Goal: Find specific page/section: Find specific page/section

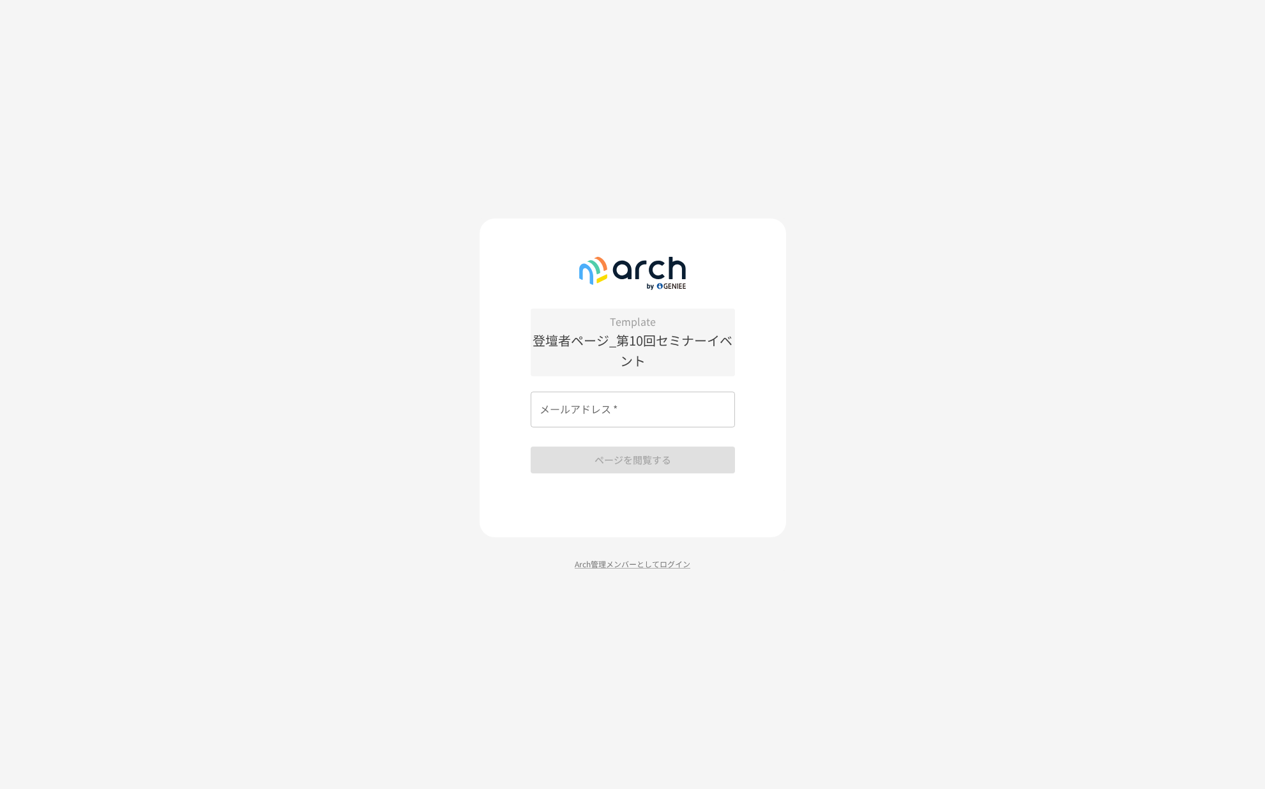
click at [604, 406] on div "メールアドレス   * メールアドレス   *" at bounding box center [633, 410] width 204 height 36
type input "**********"
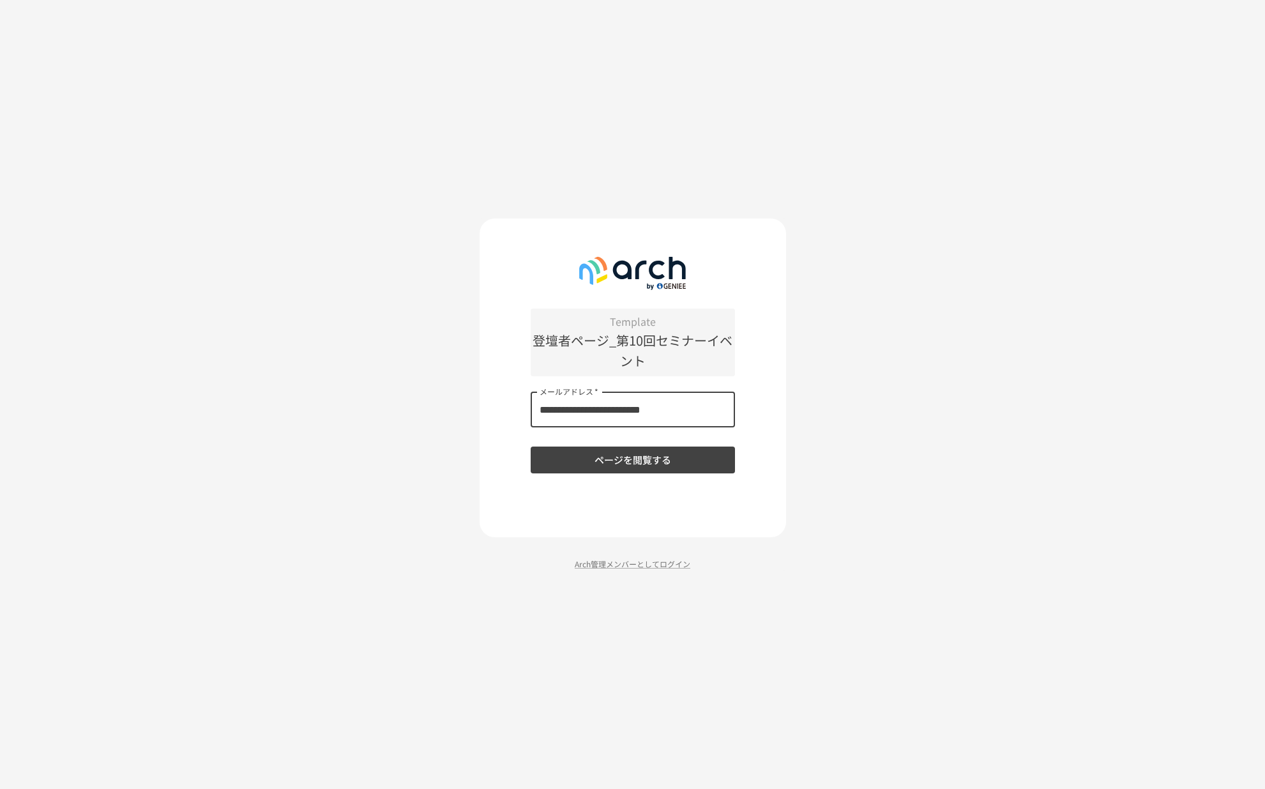
click at [600, 464] on button "ページを閲覧する" at bounding box center [633, 460] width 204 height 27
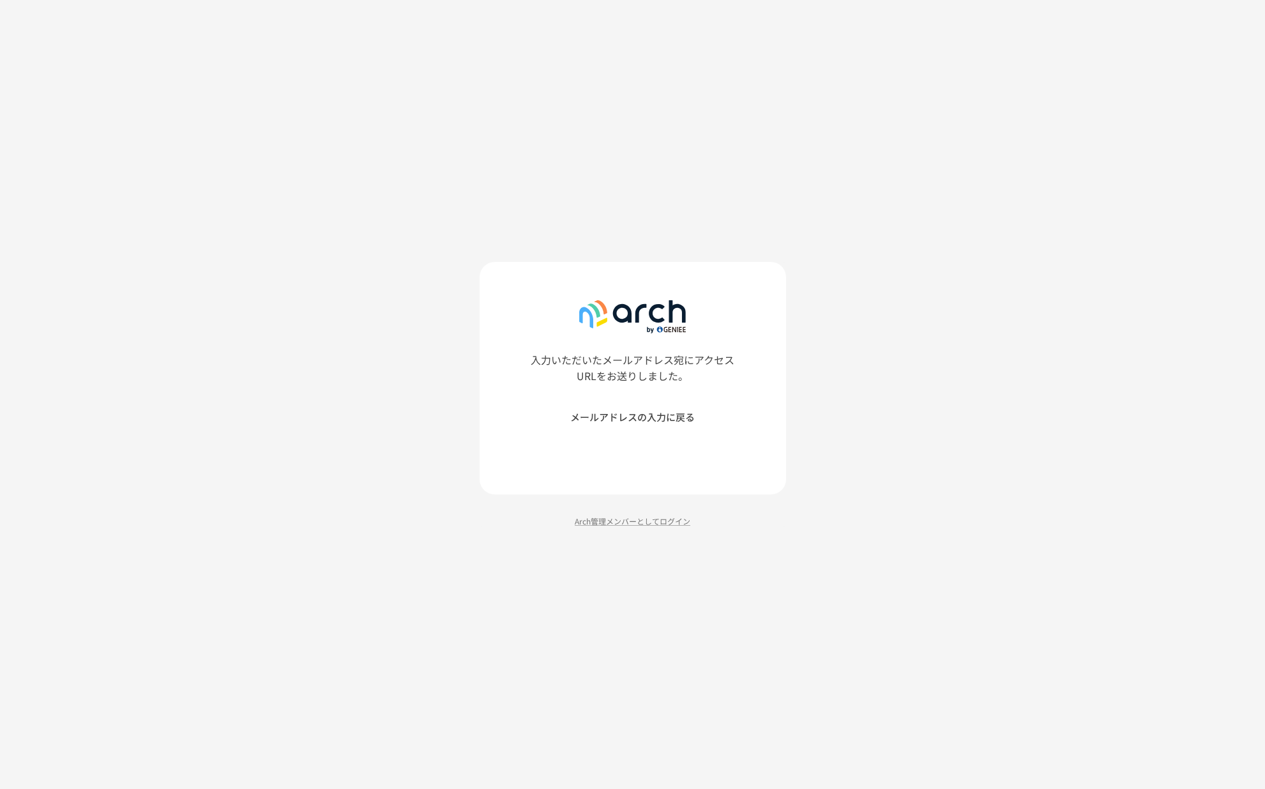
click at [666, 416] on button "メールアドレスの入力に戻る" at bounding box center [633, 417] width 204 height 27
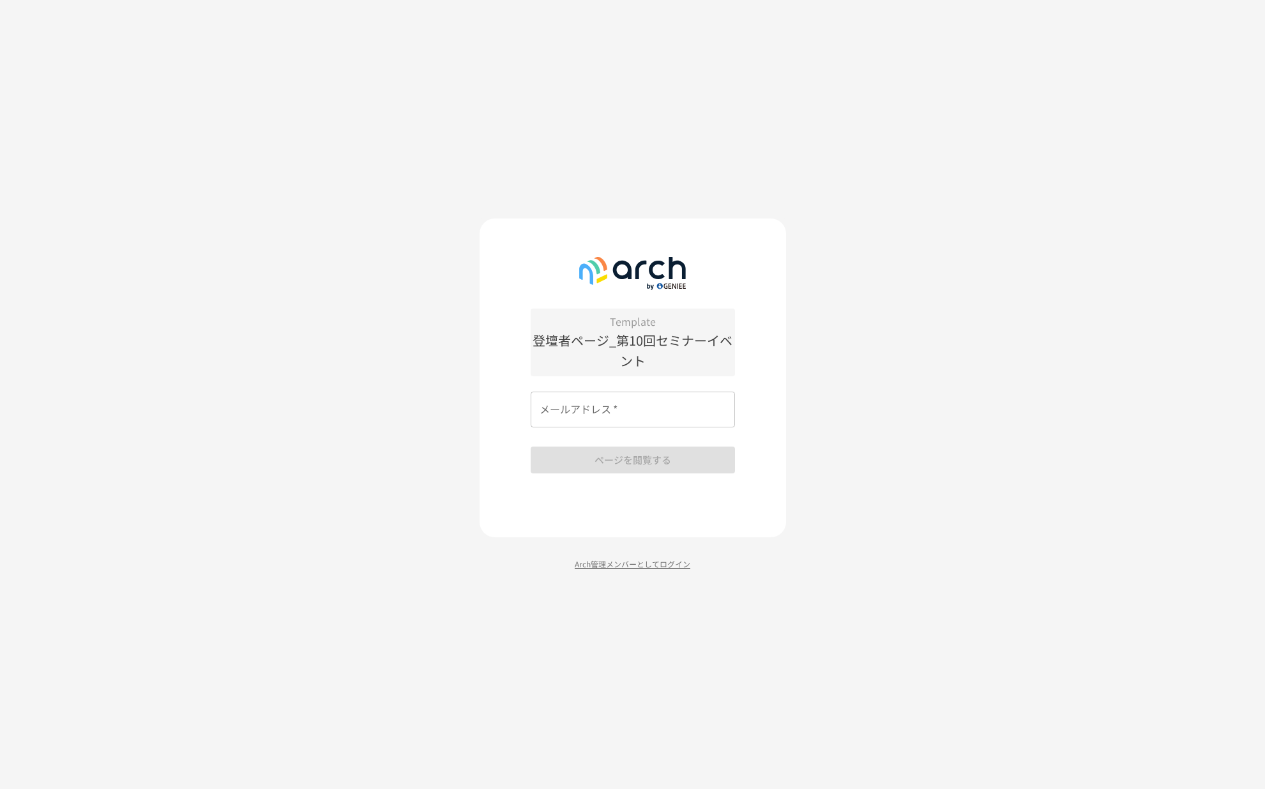
click at [613, 567] on p "Arch管理メンバーとしてログイン" at bounding box center [633, 564] width 307 height 12
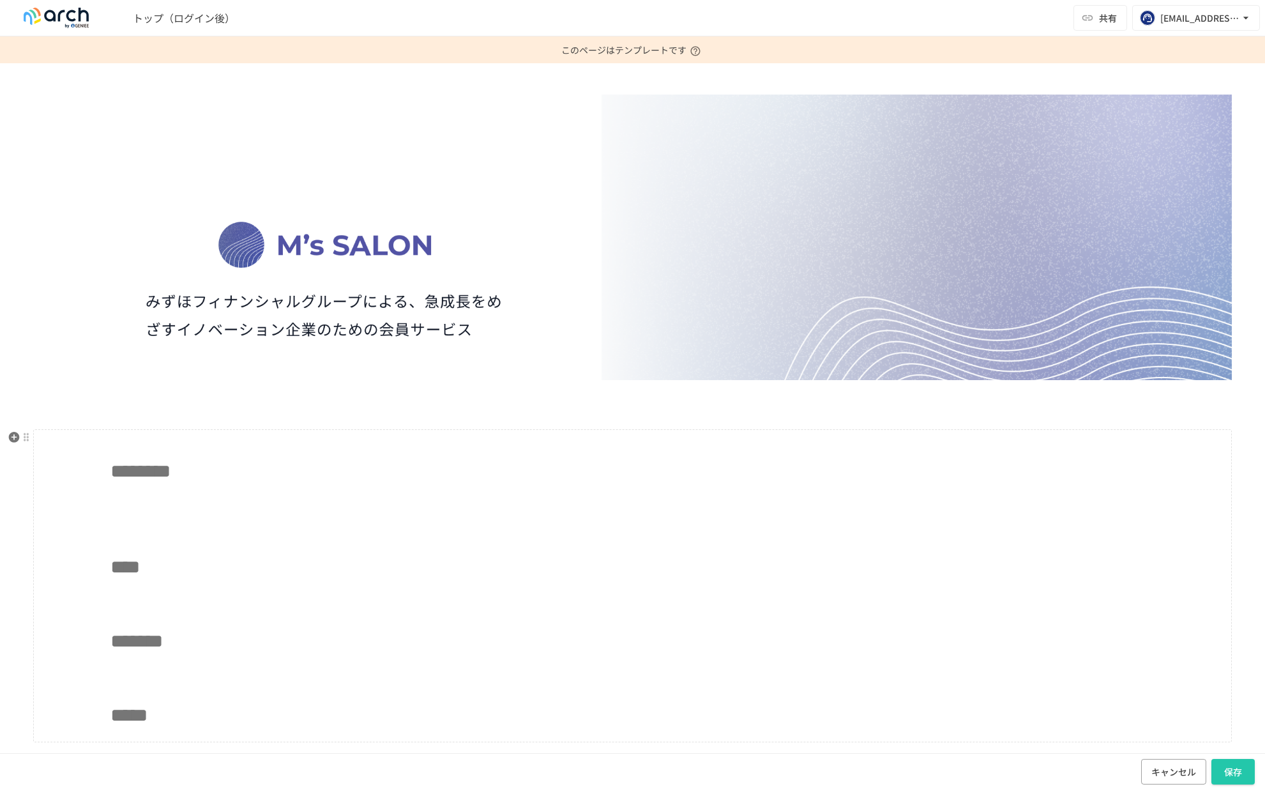
click at [160, 513] on div "******** **** ******* *****" at bounding box center [632, 585] width 1199 height 313
click at [142, 522] on p at bounding box center [633, 522] width 1044 height 17
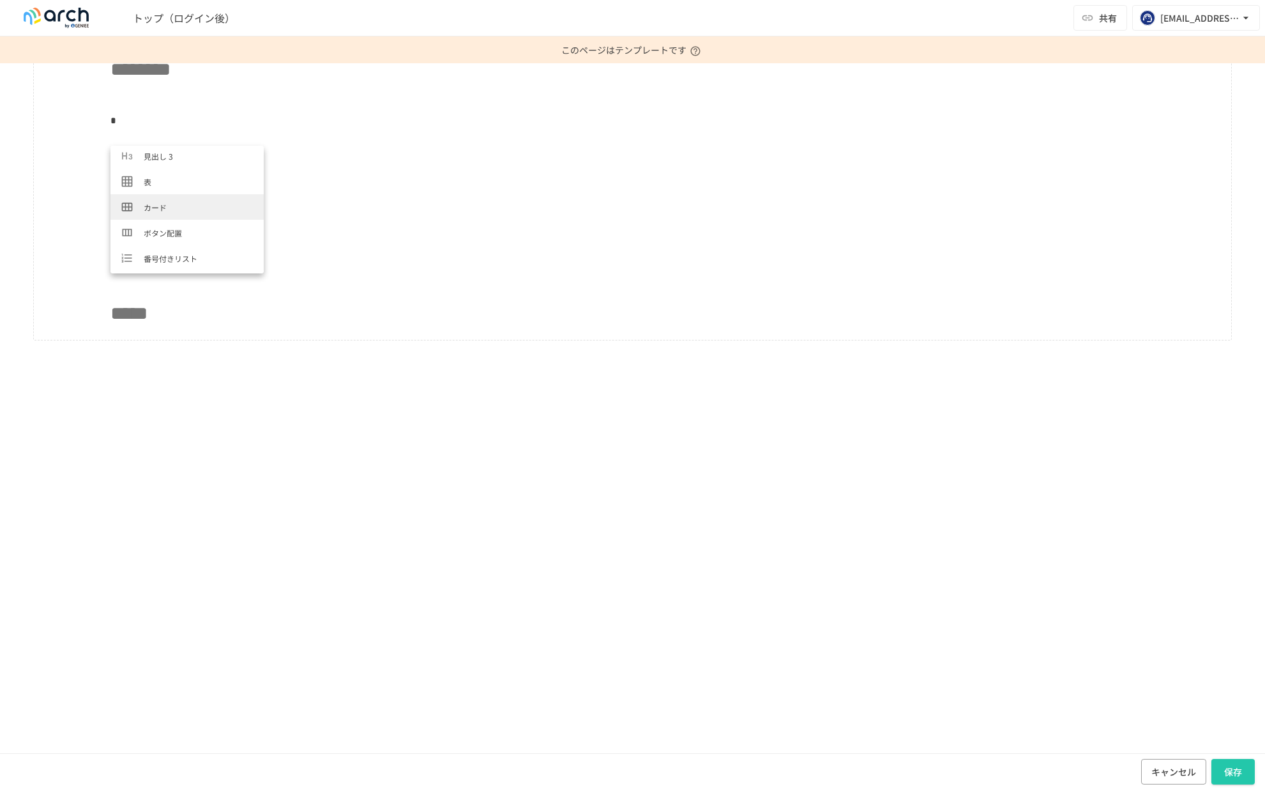
scroll to position [422, 0]
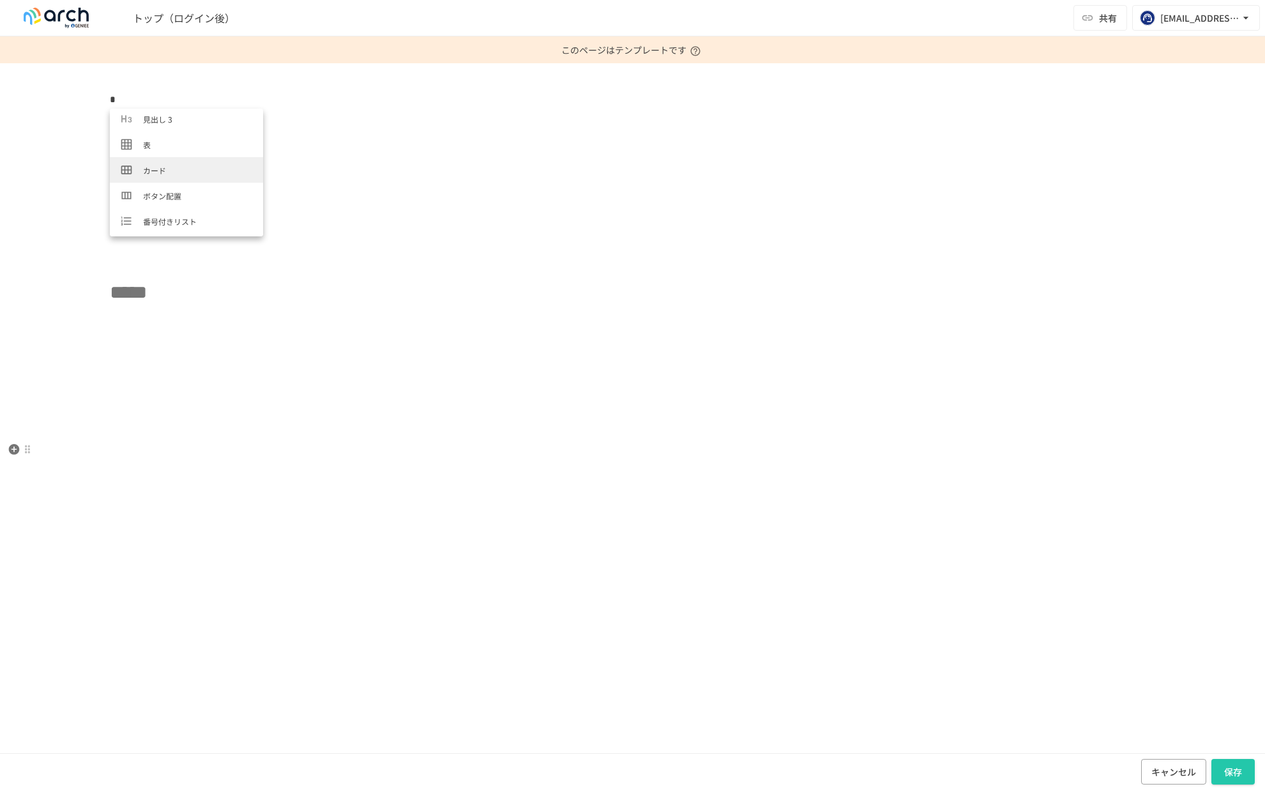
click at [193, 441] on p at bounding box center [632, 449] width 1199 height 17
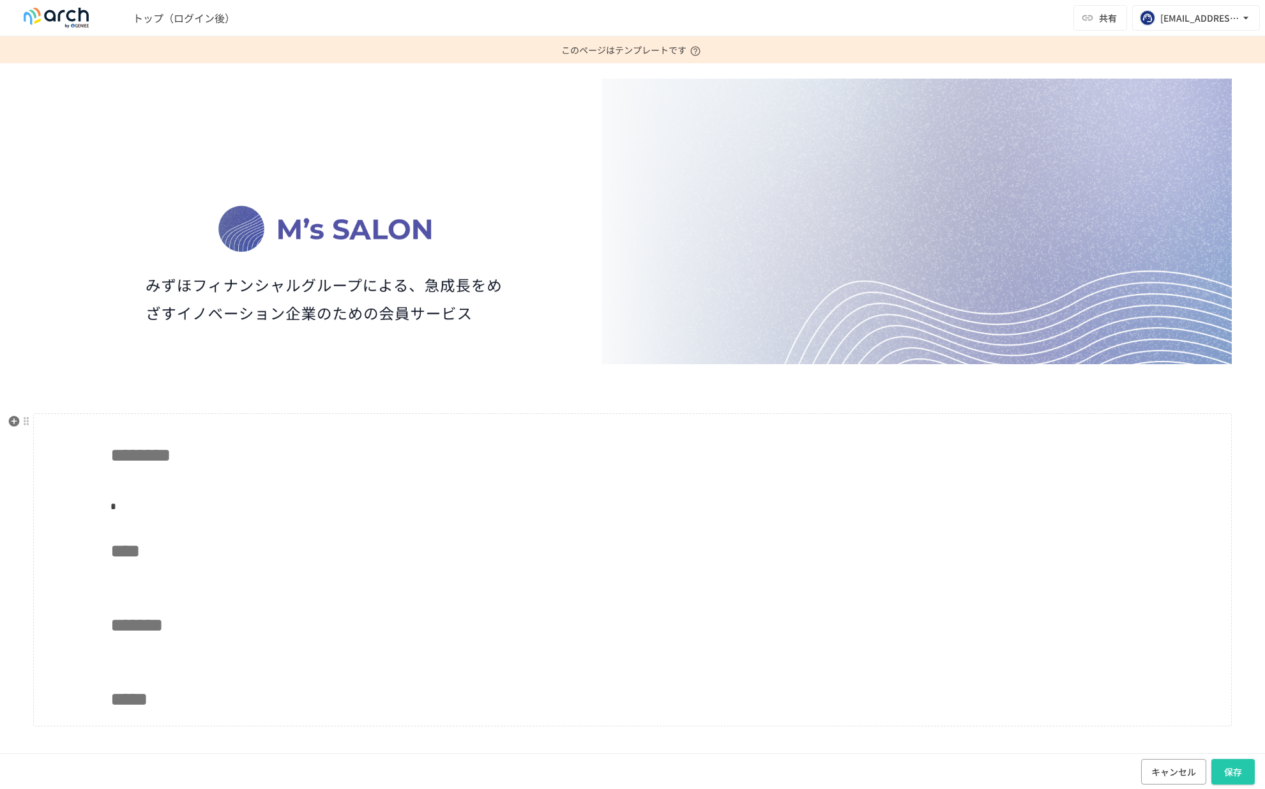
scroll to position [0, 0]
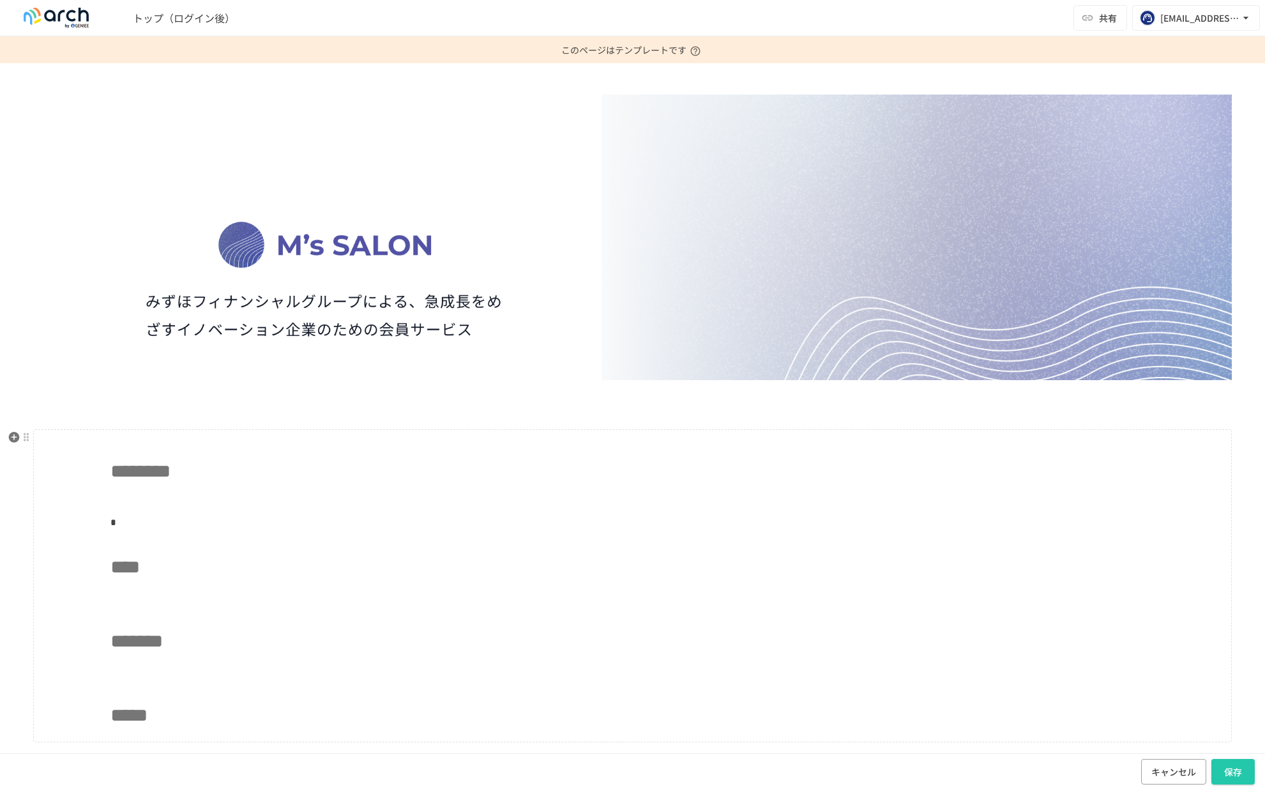
click at [172, 516] on p "*" at bounding box center [633, 522] width 1044 height 17
